Goal: Transaction & Acquisition: Purchase product/service

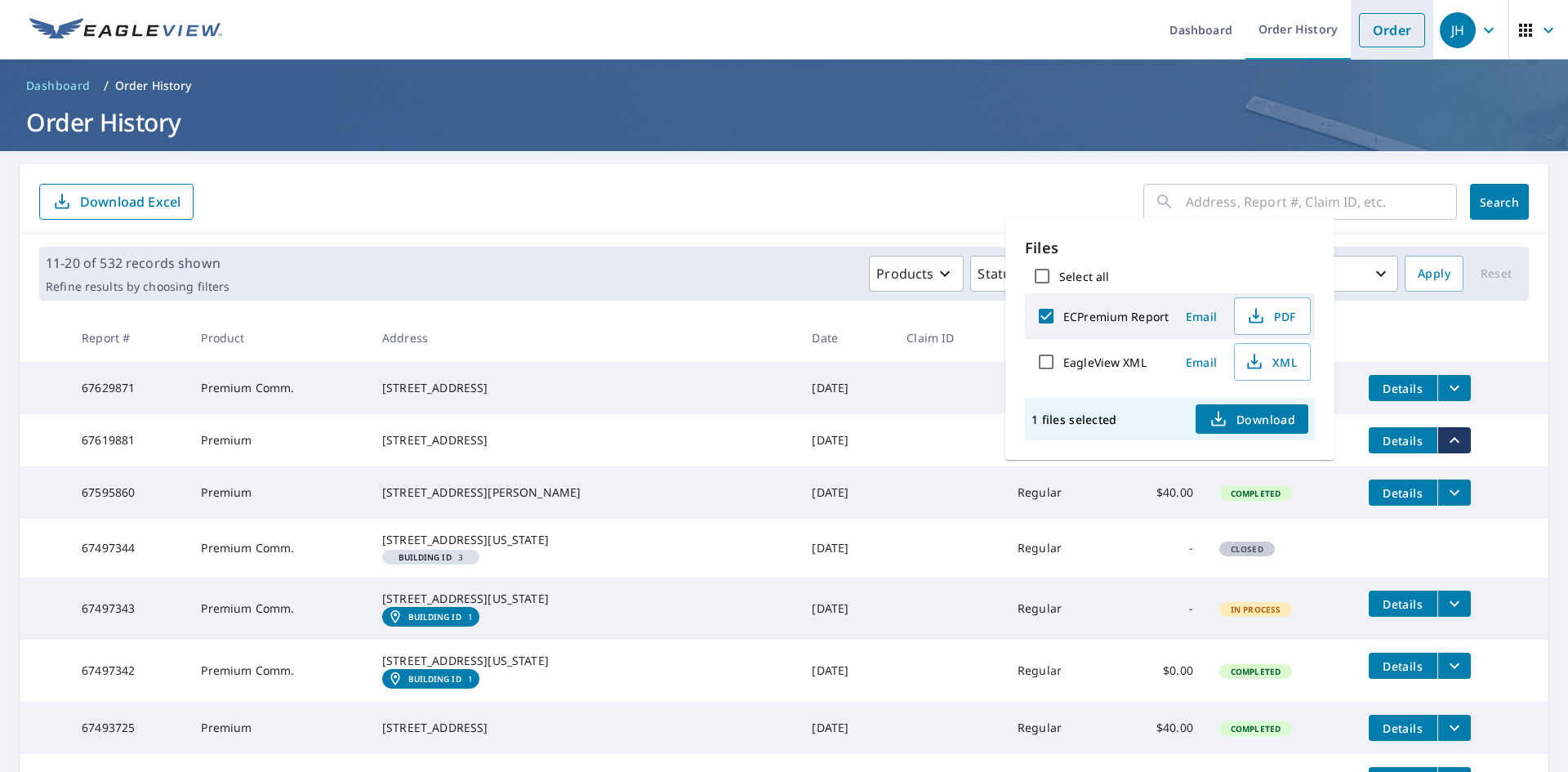
click at [1373, 43] on link "Order" at bounding box center [1392, 31] width 66 height 34
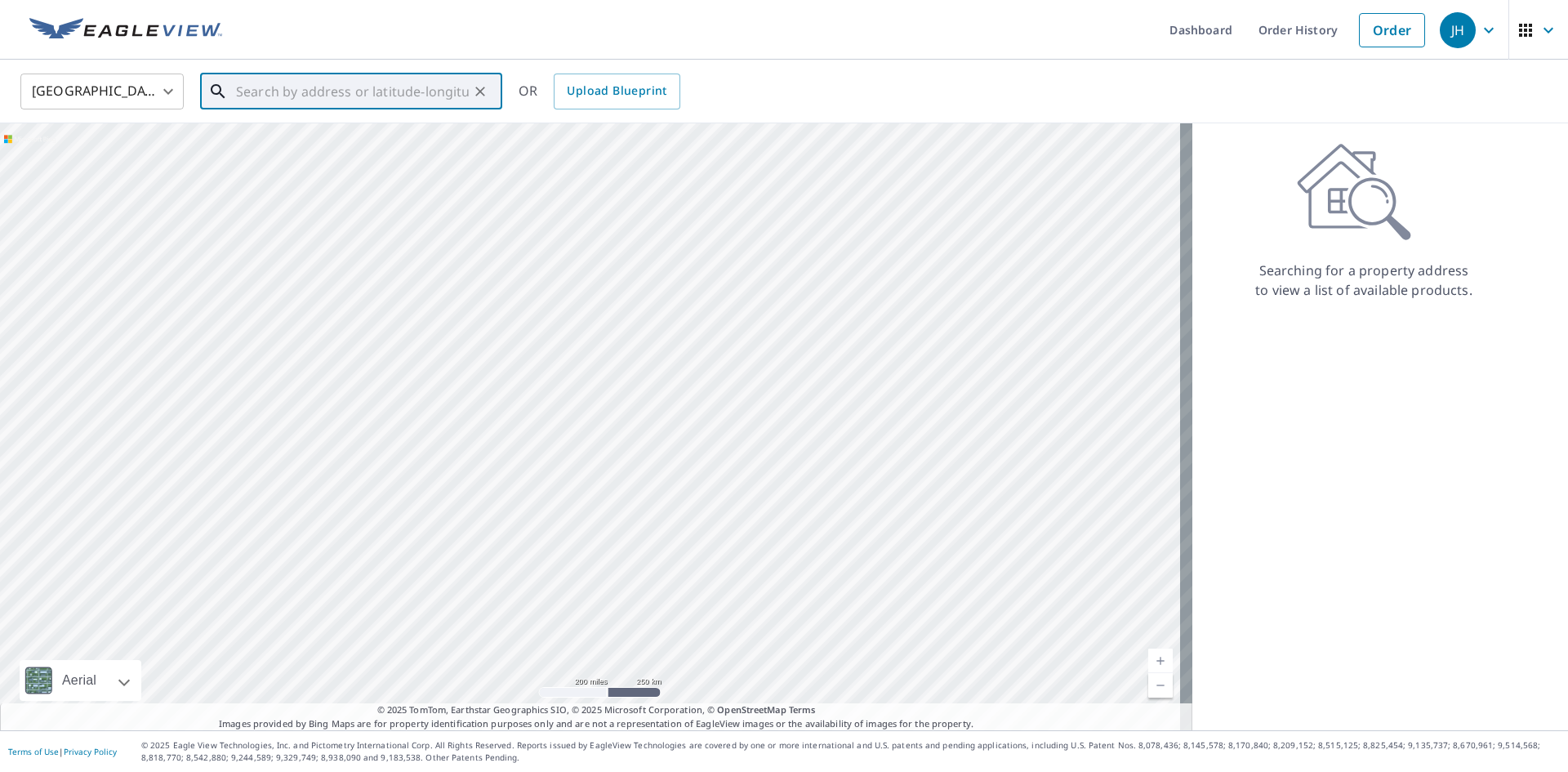
click at [356, 105] on input "text" at bounding box center [353, 92] width 233 height 46
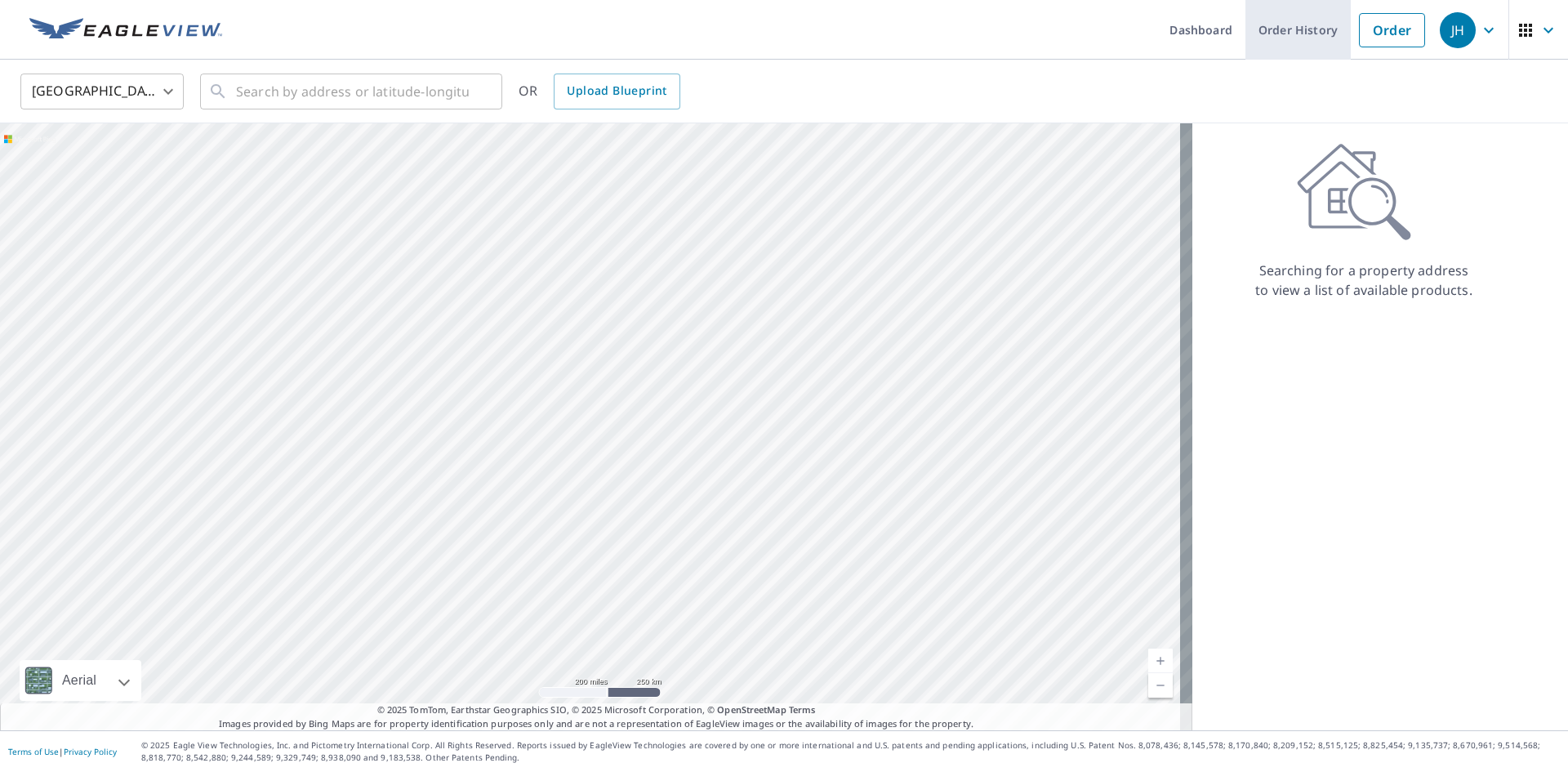
click at [1277, 37] on link "Order History" at bounding box center [1298, 30] width 105 height 60
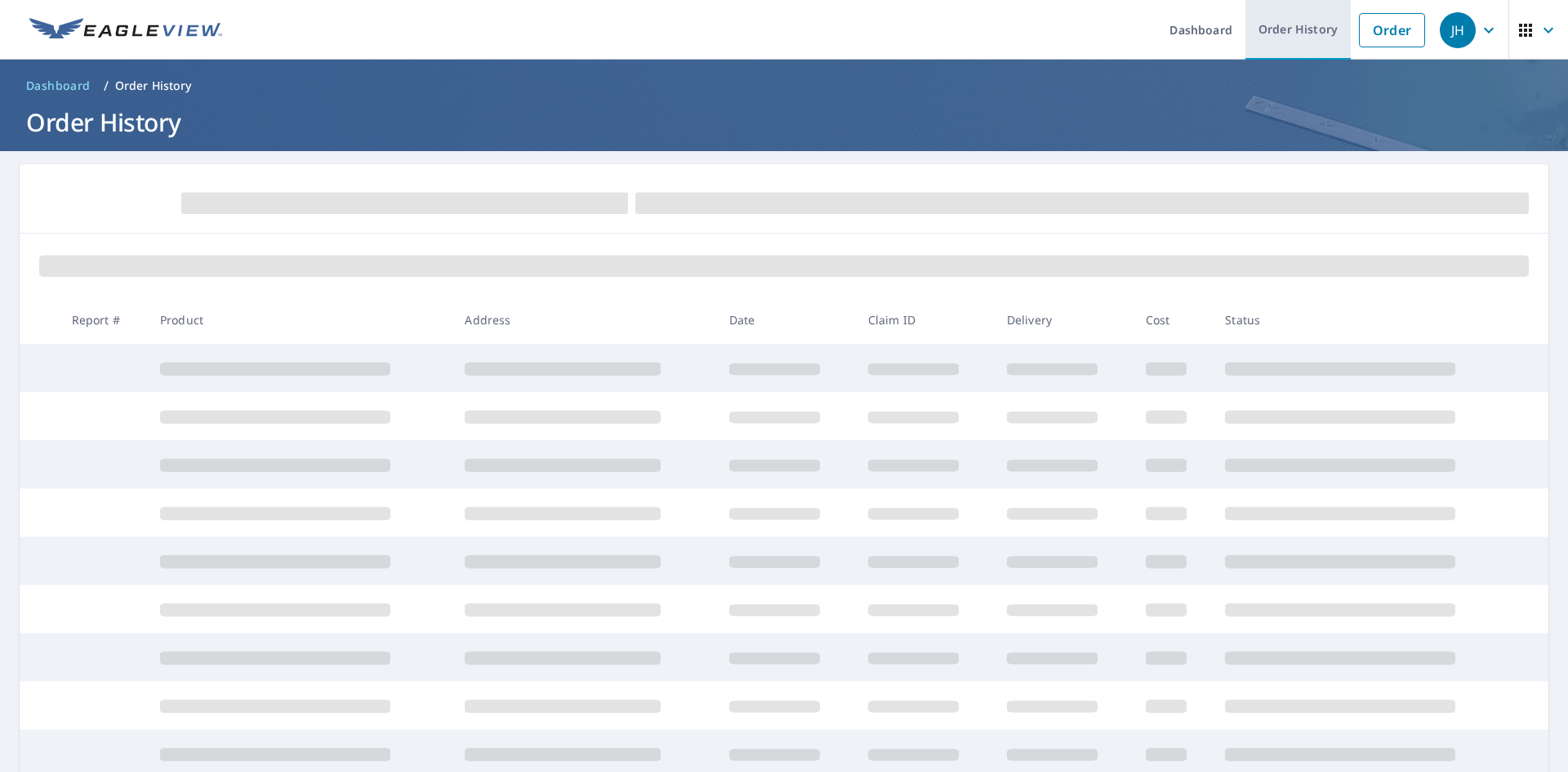
click at [1277, 37] on link "Order History" at bounding box center [1298, 30] width 105 height 60
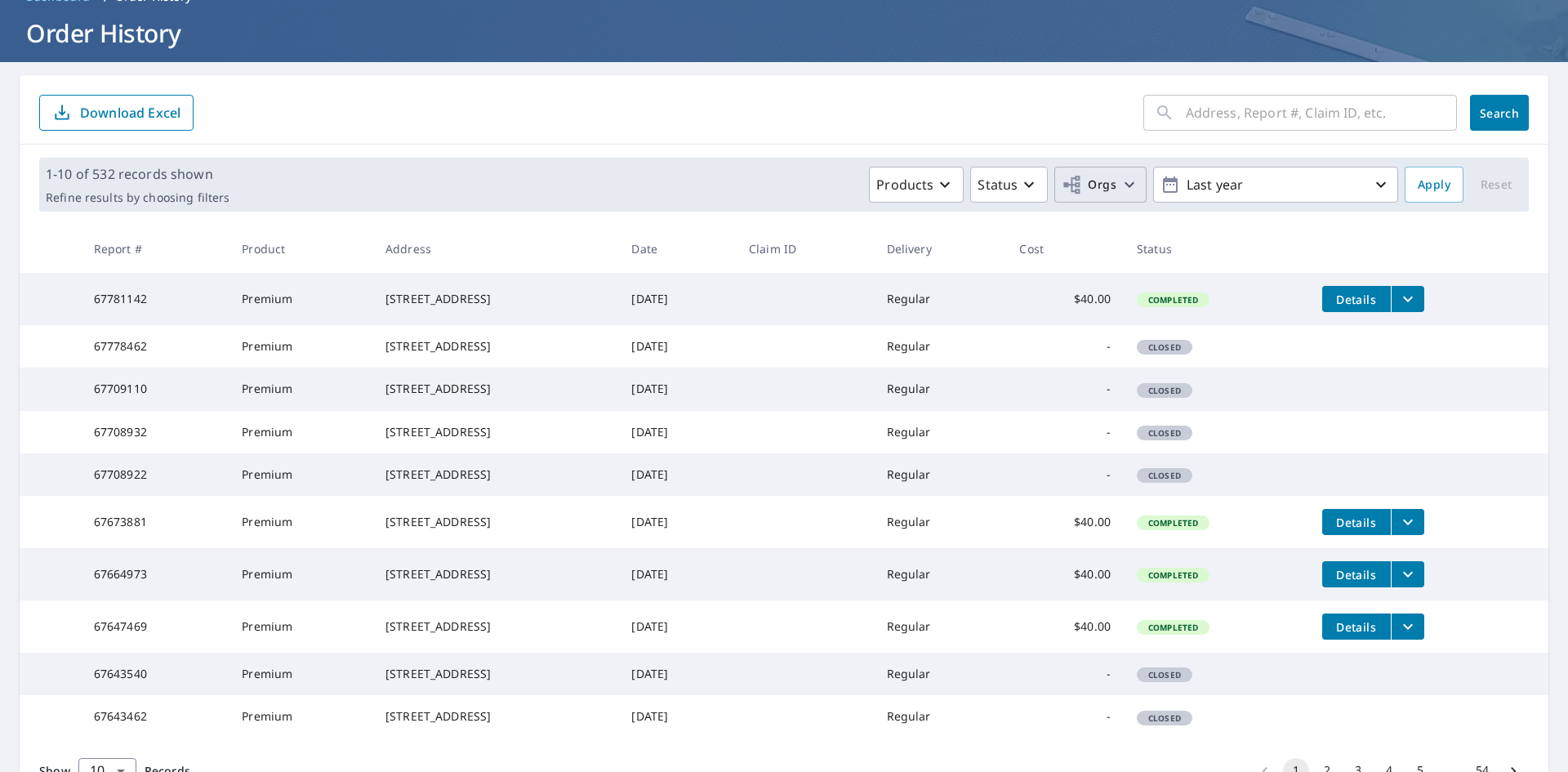
scroll to position [82, 0]
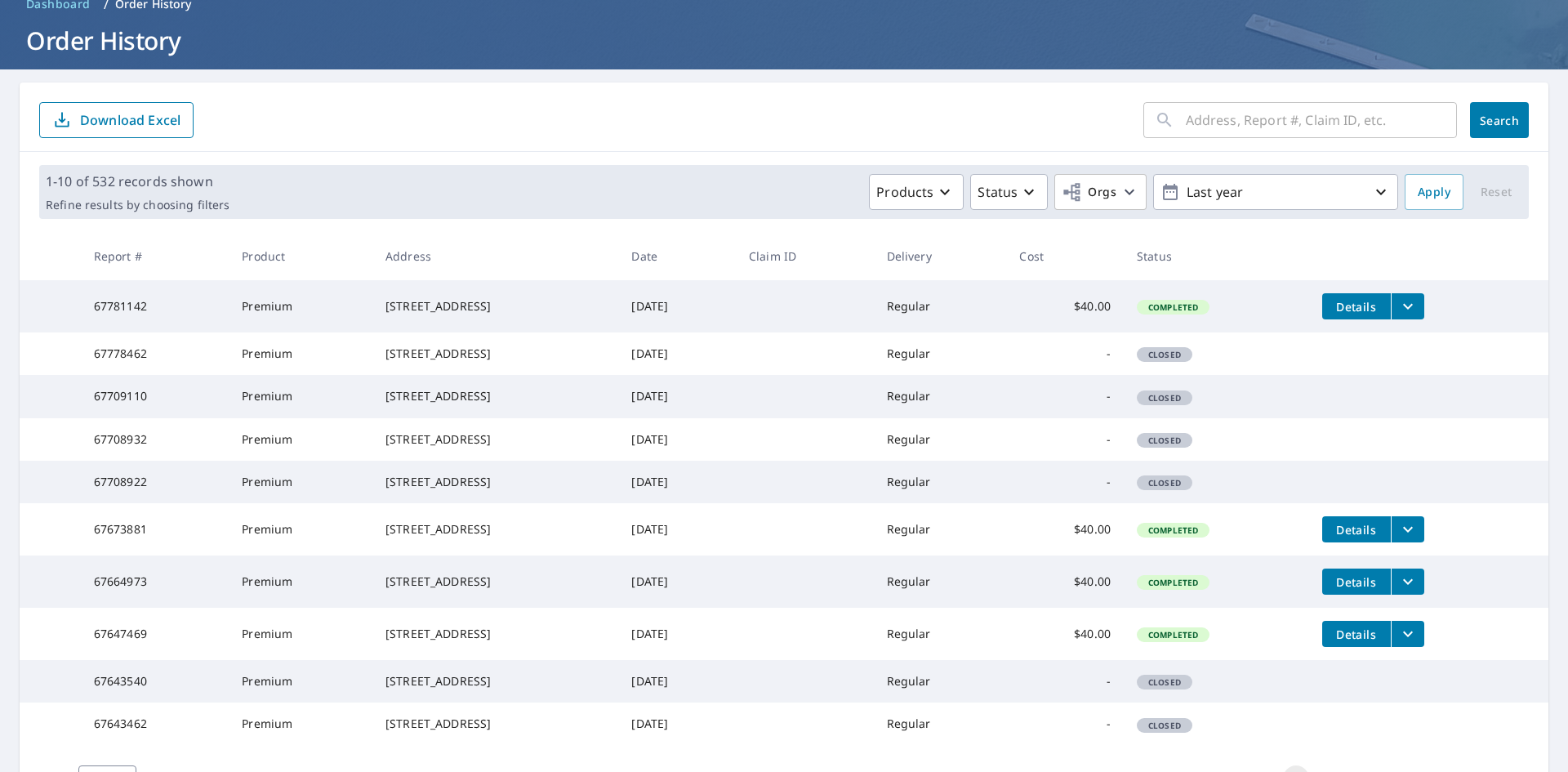
click at [1206, 130] on input "text" at bounding box center [1322, 120] width 271 height 46
type input "72 raintree"
click button "Search" at bounding box center [1500, 120] width 59 height 36
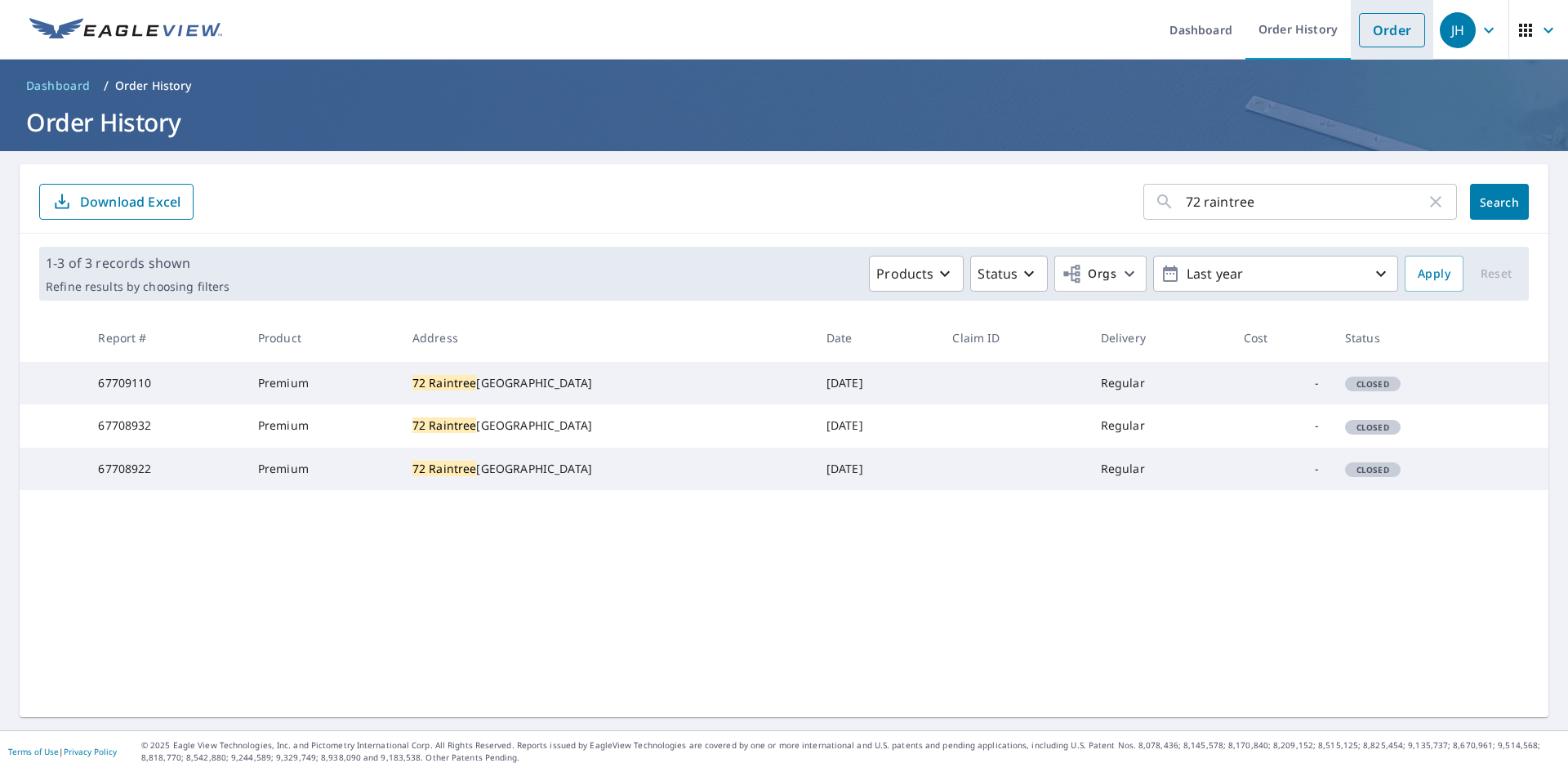
click at [1384, 28] on link "Order" at bounding box center [1392, 31] width 66 height 34
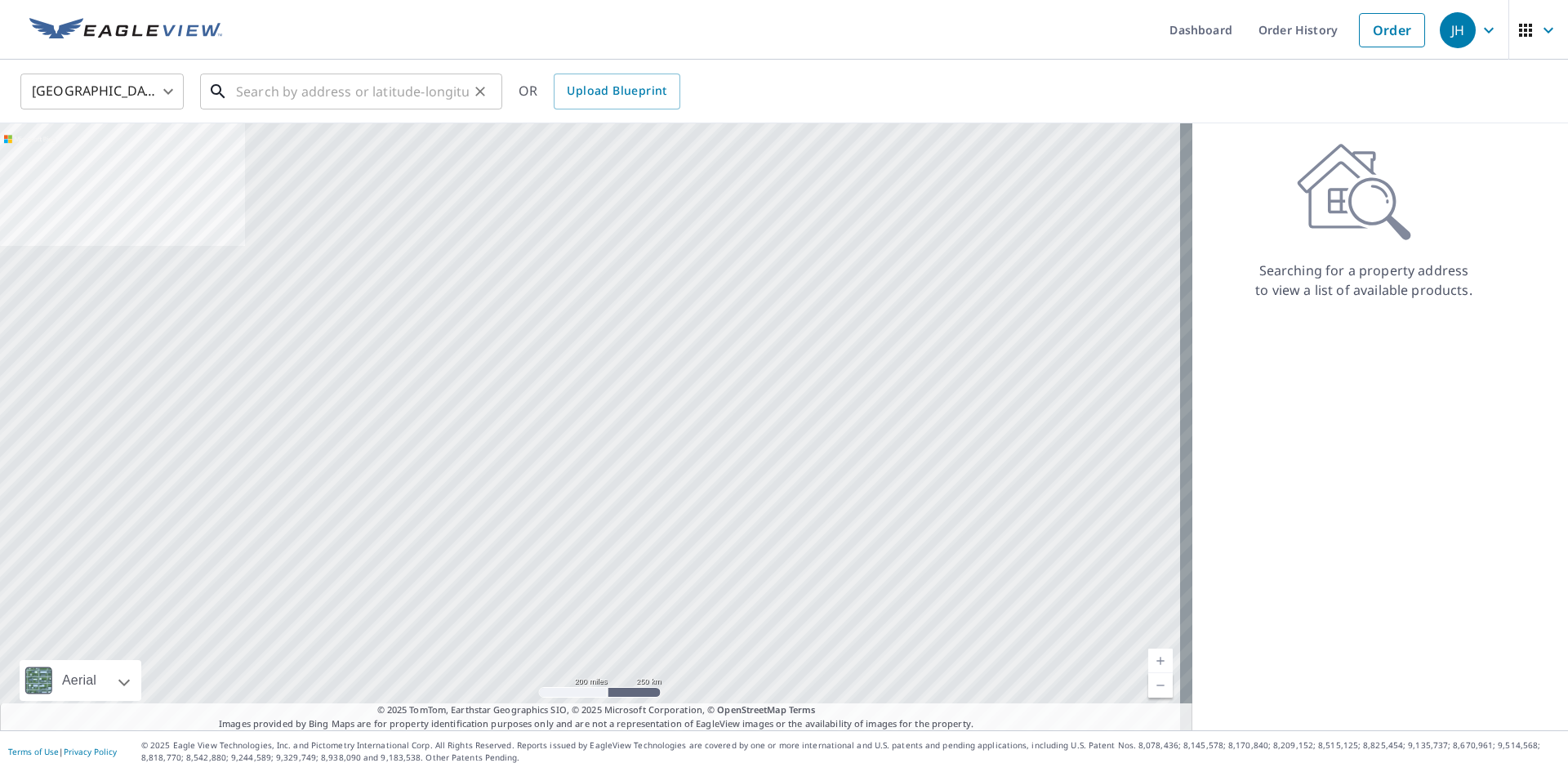
click at [388, 99] on input "text" at bounding box center [353, 92] width 233 height 46
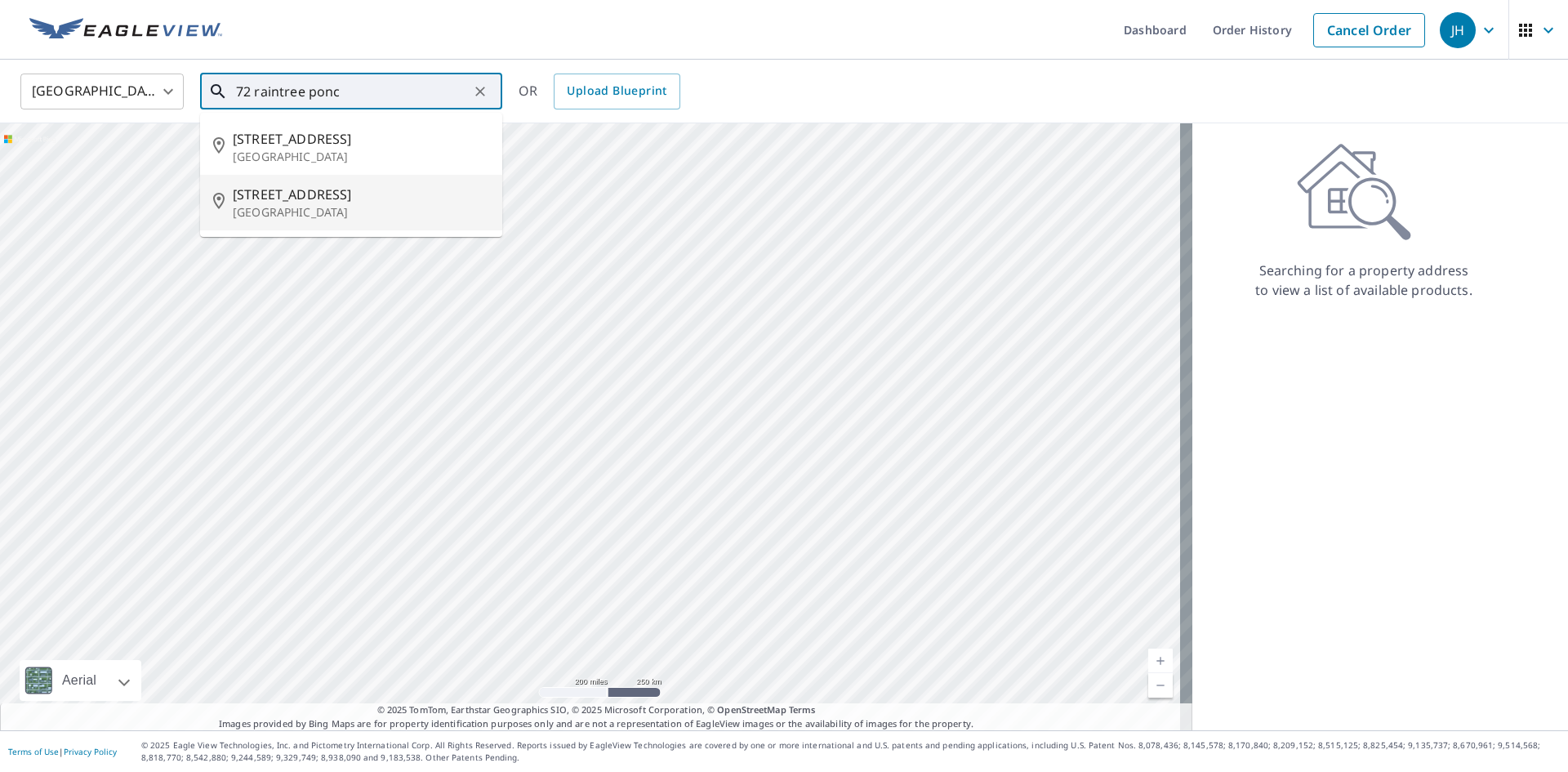
click at [303, 218] on p "[GEOGRAPHIC_DATA]" at bounding box center [361, 212] width 257 height 16
type input "[STREET_ADDRESS]"
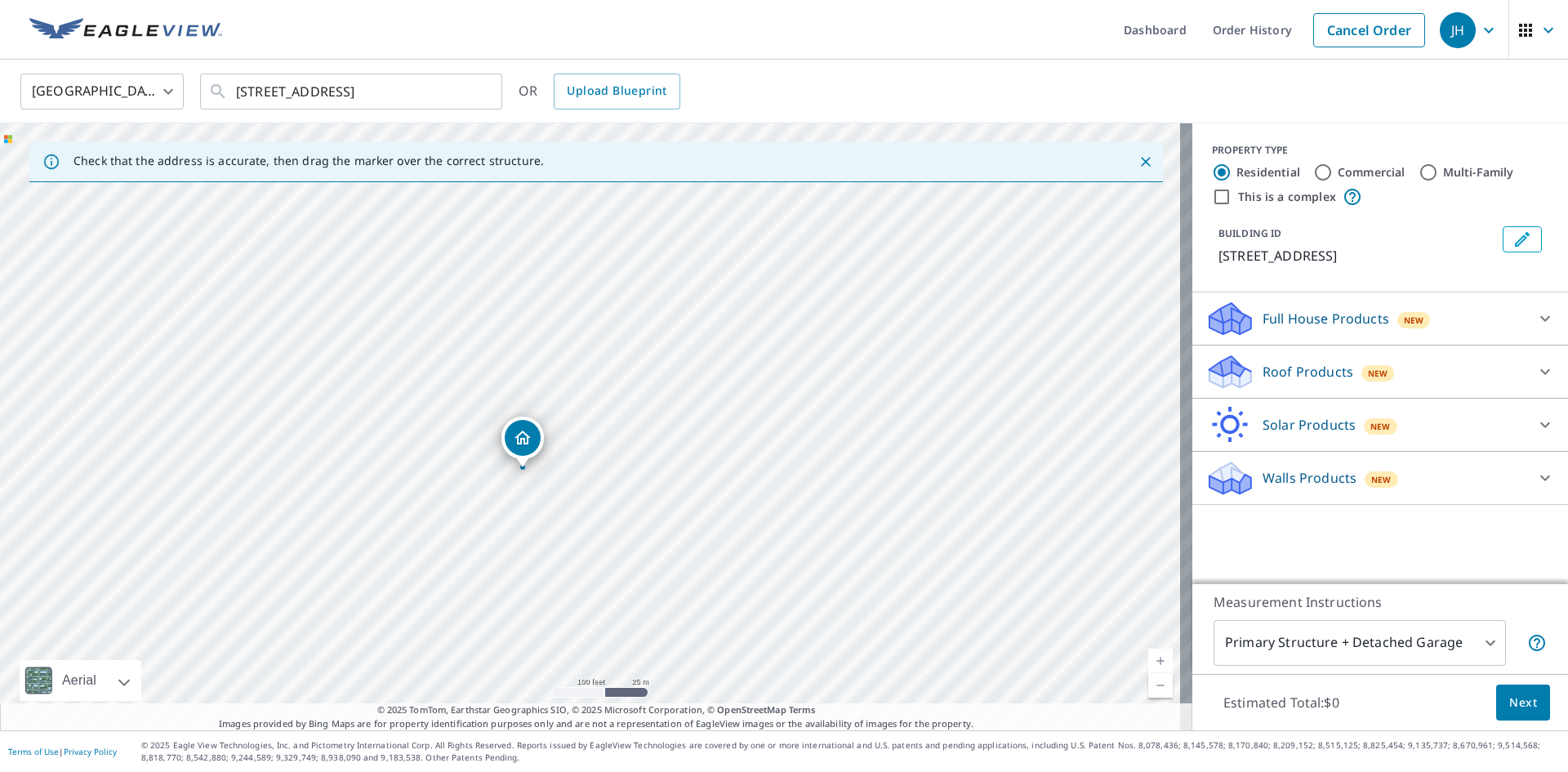
drag, startPoint x: 636, startPoint y: 283, endPoint x: 615, endPoint y: 519, distance: 236.9
click at [615, 519] on div "[STREET_ADDRESS]" at bounding box center [596, 427] width 1192 height 607
drag, startPoint x: 423, startPoint y: 480, endPoint x: 319, endPoint y: 474, distance: 104.2
drag, startPoint x: 708, startPoint y: 257, endPoint x: 634, endPoint y: 583, distance: 334.3
click at [634, 583] on div "[STREET_ADDRESS]" at bounding box center [596, 427] width 1192 height 607
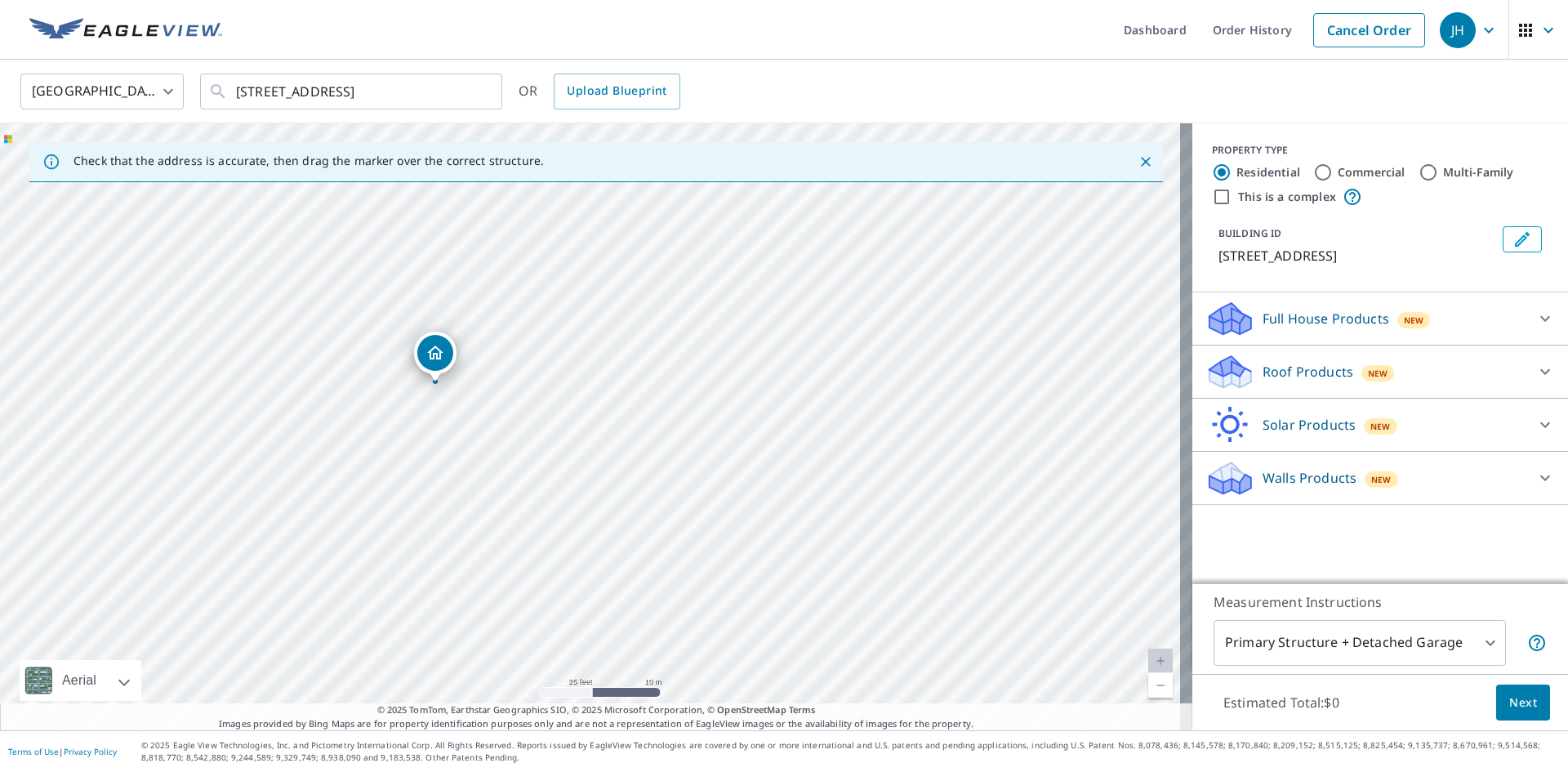
drag, startPoint x: 600, startPoint y: 515, endPoint x: 629, endPoint y: 304, distance: 213.0
click at [629, 304] on div "[STREET_ADDRESS]" at bounding box center [596, 427] width 1192 height 607
click at [1286, 362] on p "Roof Products" at bounding box center [1308, 371] width 91 height 20
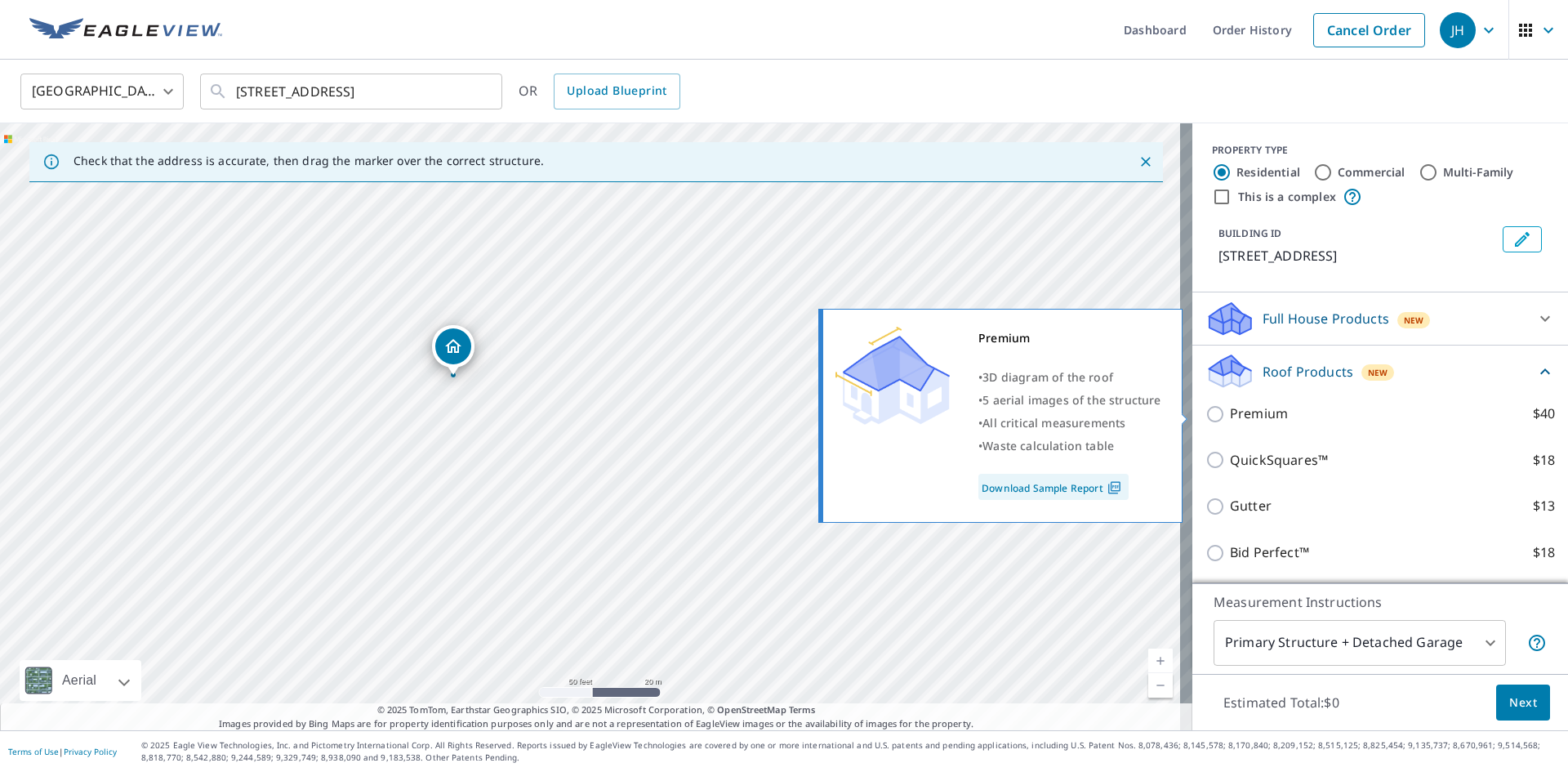
click at [1231, 420] on p "Premium" at bounding box center [1259, 413] width 58 height 20
click at [1230, 420] on input "Premium $40" at bounding box center [1218, 414] width 25 height 20
checkbox input "true"
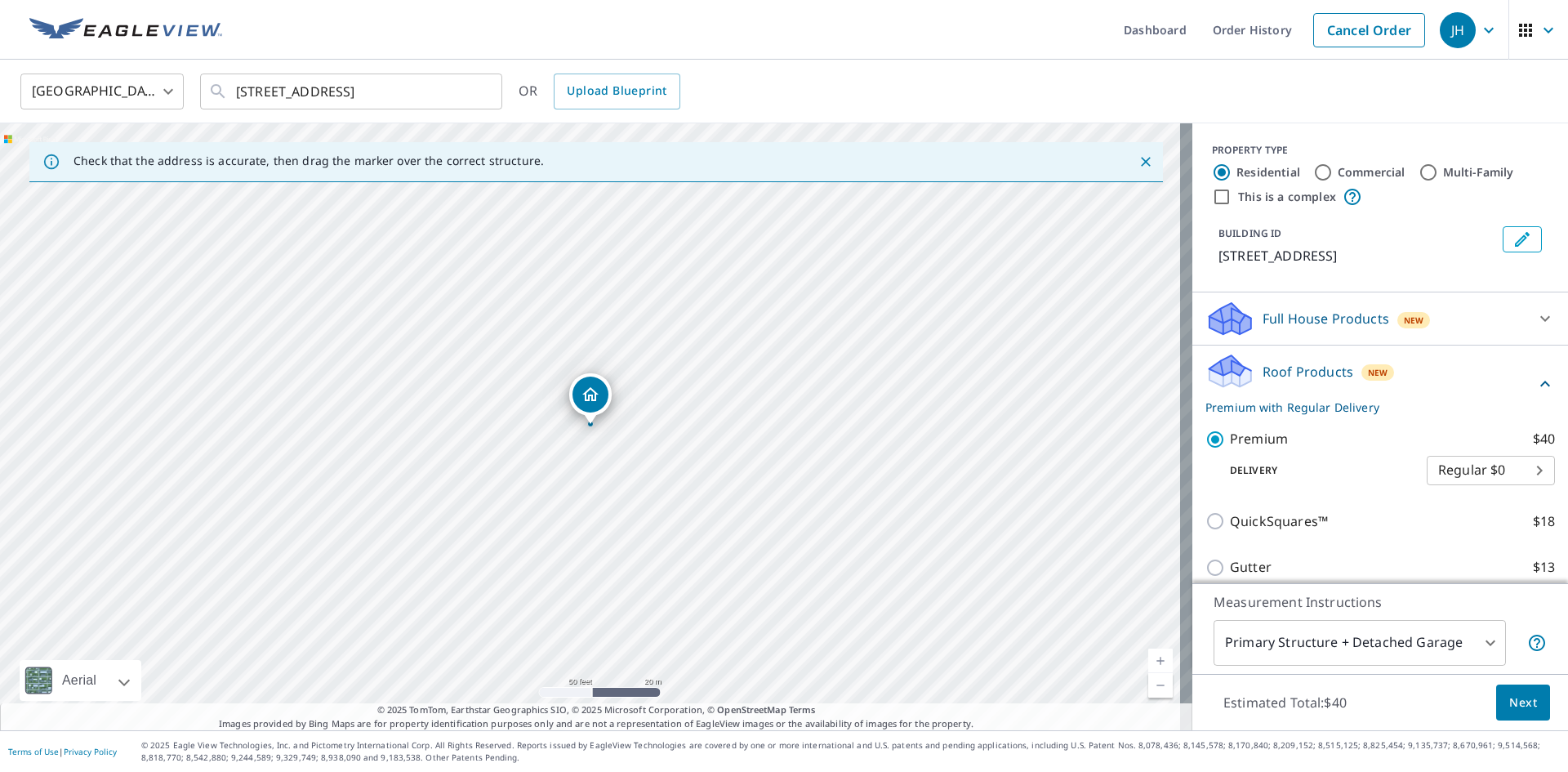
click at [1446, 643] on body "JH JH Dashboard Order History Cancel Order JH [GEOGRAPHIC_DATA] [GEOGRAPHIC_DAT…" at bounding box center [784, 386] width 1568 height 772
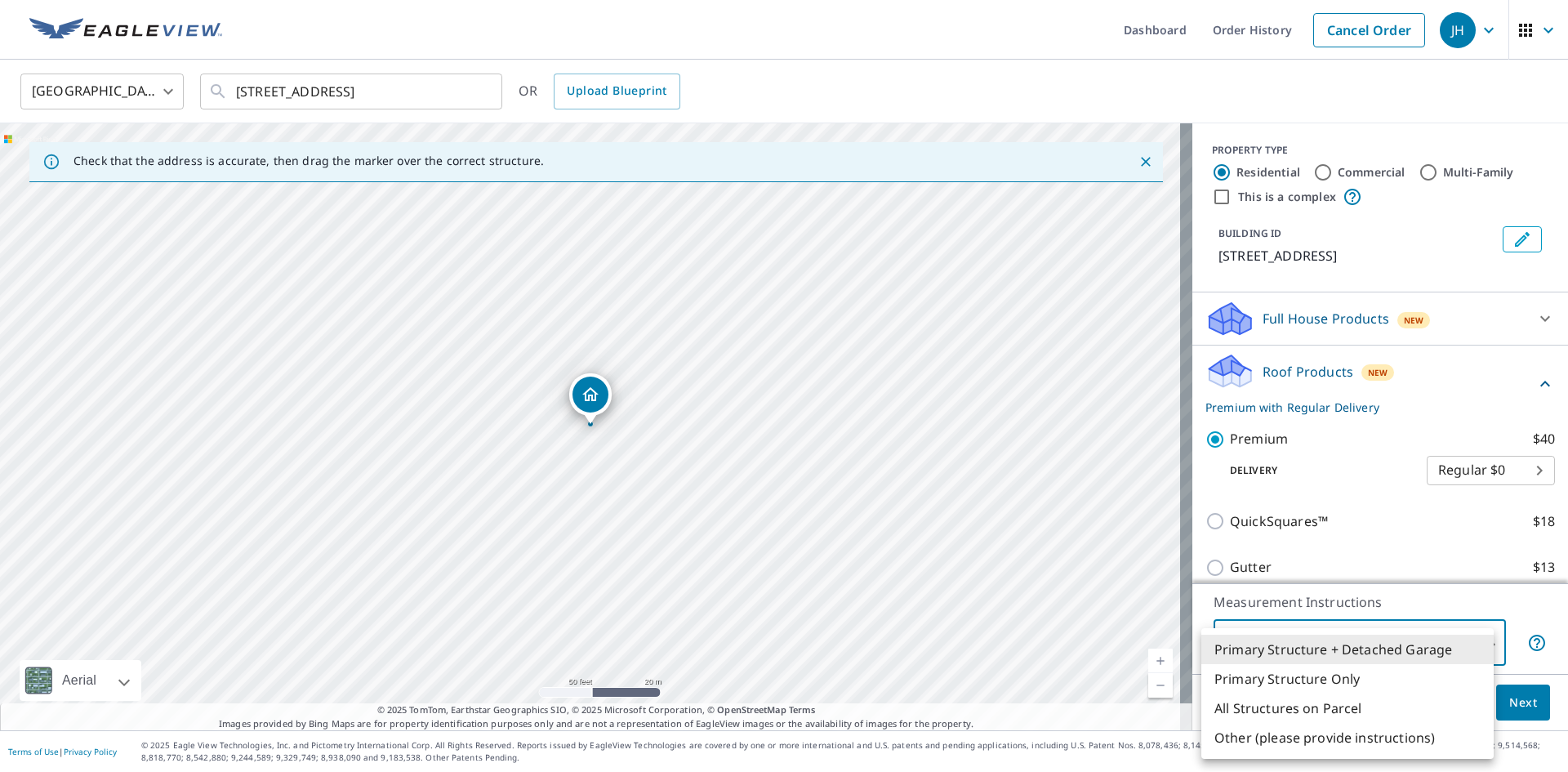
click at [1344, 680] on li "Primary Structure Only" at bounding box center [1348, 678] width 293 height 30
type input "2"
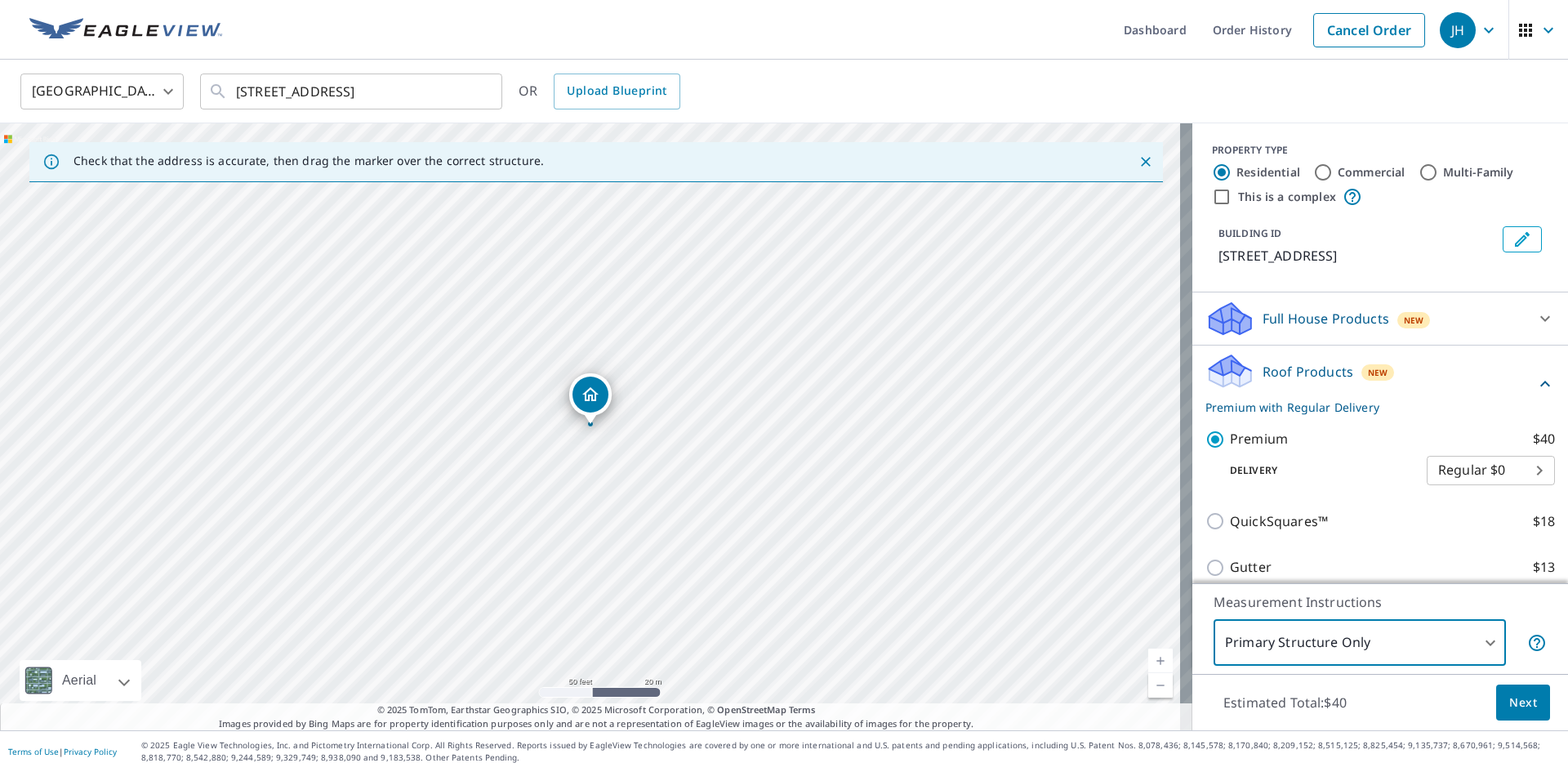
click at [1510, 701] on span "Next" at bounding box center [1523, 702] width 28 height 20
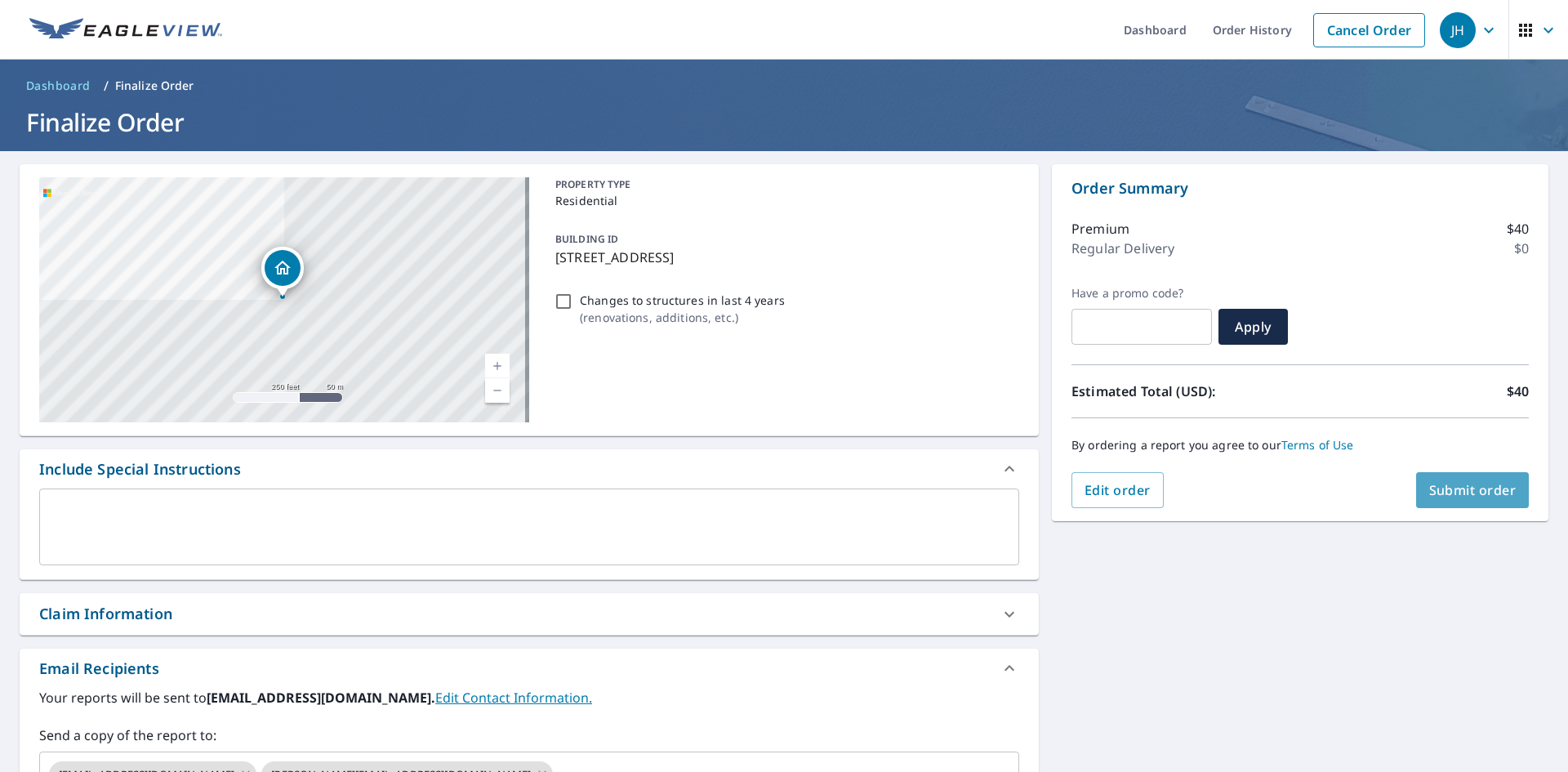
click at [1455, 490] on span "Submit order" at bounding box center [1474, 490] width 88 height 18
